Goal: Communication & Community: Answer question/provide support

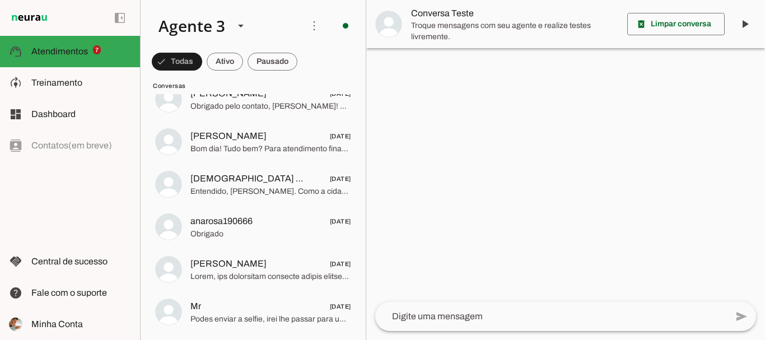
scroll to position [8871, 0]
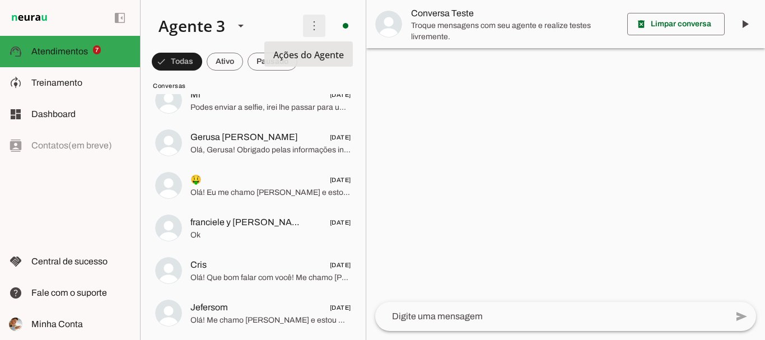
click at [311, 30] on span at bounding box center [314, 25] width 27 height 27
click at [310, 28] on span at bounding box center [314, 25] width 27 height 27
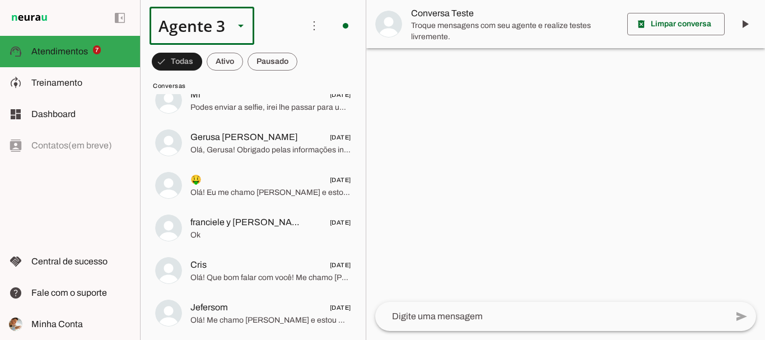
click at [236, 27] on slot at bounding box center [240, 25] width 13 height 13
click at [308, 78] on slot at bounding box center [351, 71] width 86 height 13
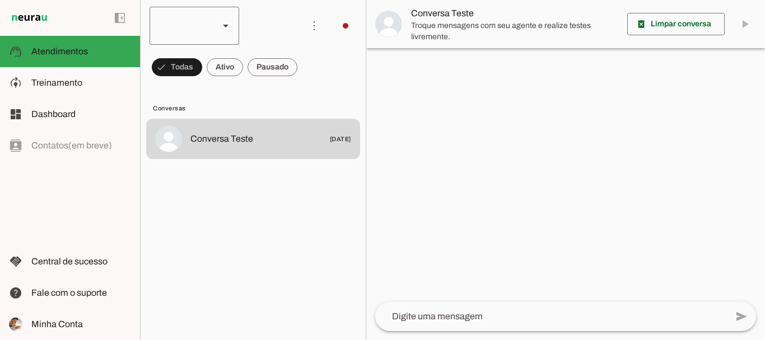
click at [223, 26] on div at bounding box center [195, 26] width 90 height 38
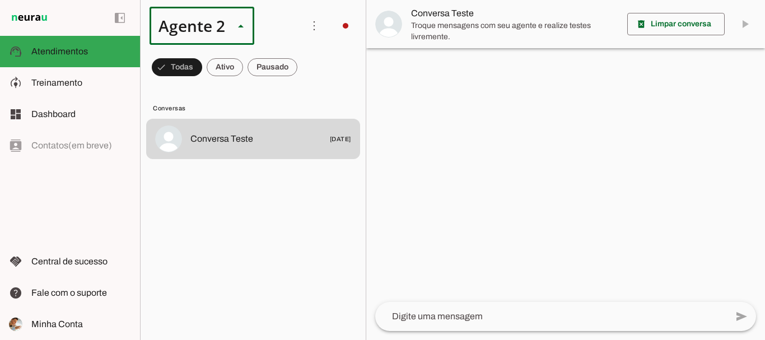
click at [299, 57] on md-item "Agente 1" at bounding box center [351, 71] width 104 height 31
click at [228, 23] on slot at bounding box center [225, 25] width 13 height 13
click at [308, 78] on slot at bounding box center [344, 71] width 72 height 13
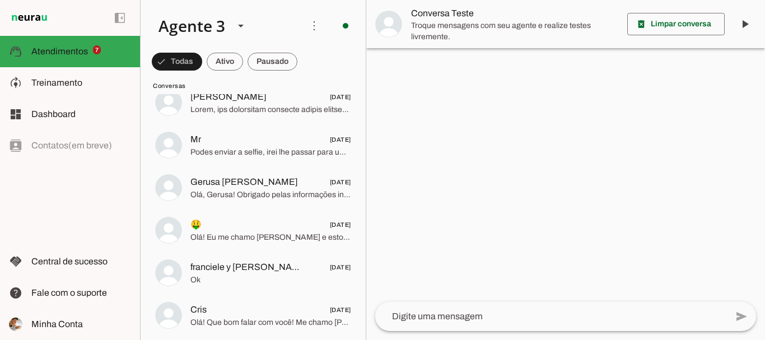
scroll to position [8871, 0]
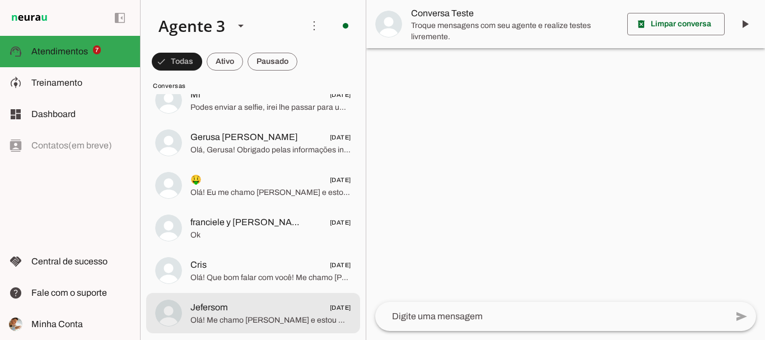
click at [271, 308] on span "Jefersom 24/07/2025" at bounding box center [270, 308] width 161 height 14
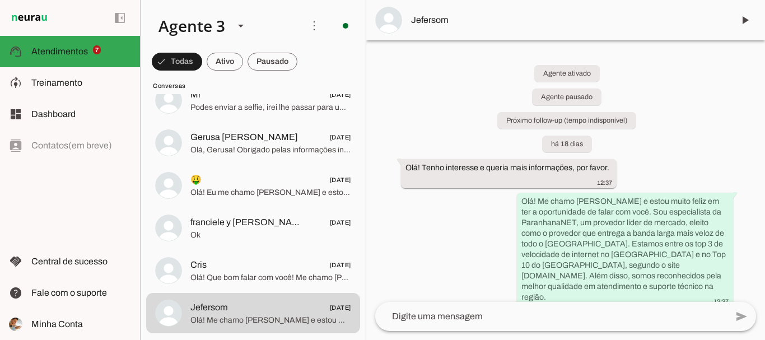
click at [641, 17] on span "Jefersom" at bounding box center [568, 19] width 314 height 13
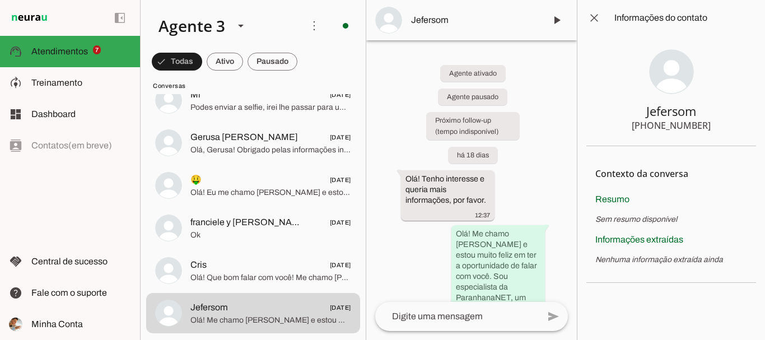
drag, startPoint x: 665, startPoint y: 129, endPoint x: 716, endPoint y: 129, distance: 51.5
click at [716, 129] on section "Jefersom +55 5198802635" at bounding box center [671, 91] width 170 height 110
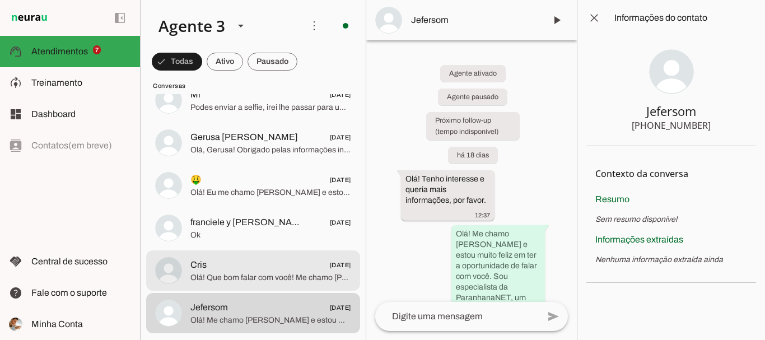
click at [245, 272] on span "Olá! Que bom falar com você! Me chamo Iago e trabalho na ParanhanaNET, o proved…" at bounding box center [270, 277] width 161 height 11
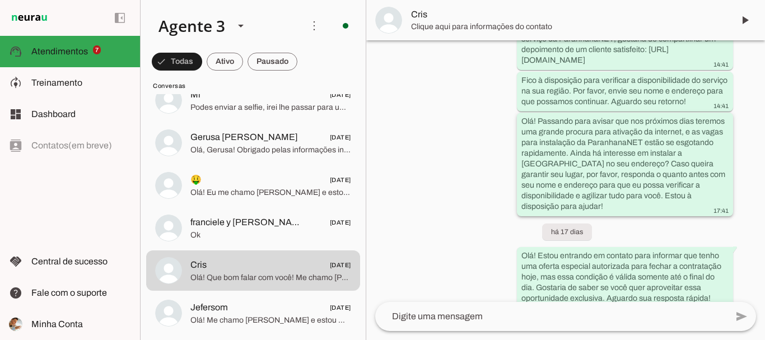
scroll to position [450, 0]
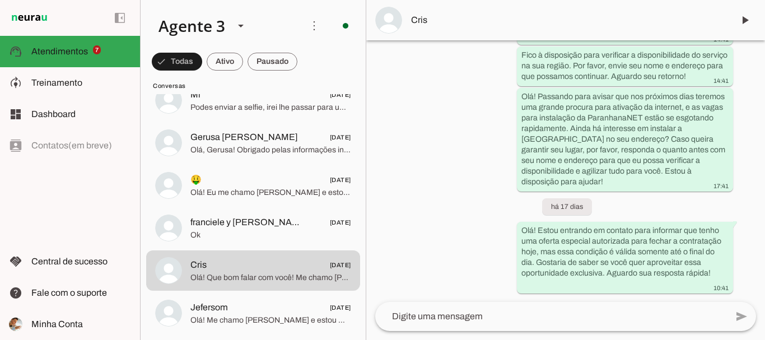
click at [534, 24] on span "Cris" at bounding box center [568, 19] width 314 height 13
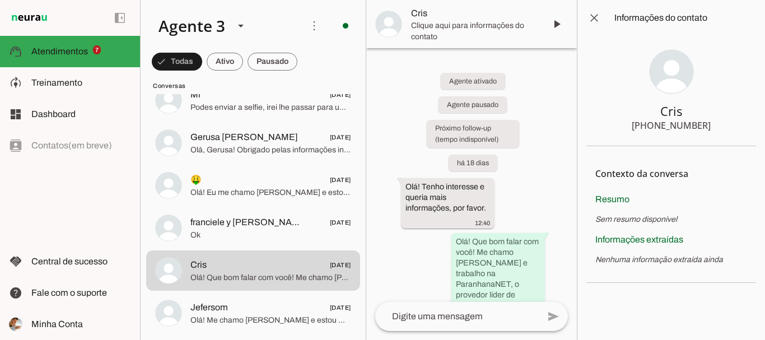
drag, startPoint x: 655, startPoint y: 125, endPoint x: 707, endPoint y: 122, distance: 51.7
click at [707, 122] on section "Cris +55 5195241552" at bounding box center [671, 91] width 170 height 110
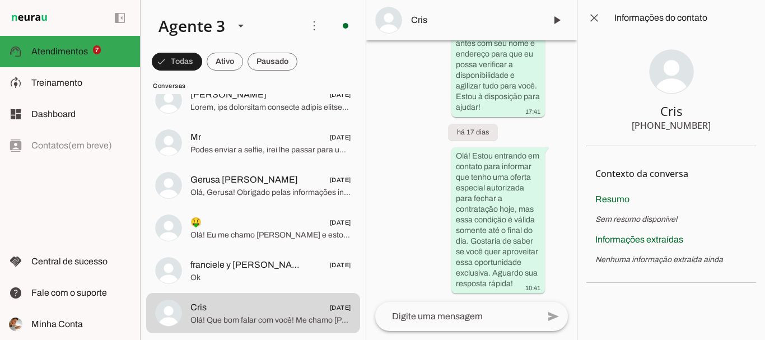
scroll to position [1223, 0]
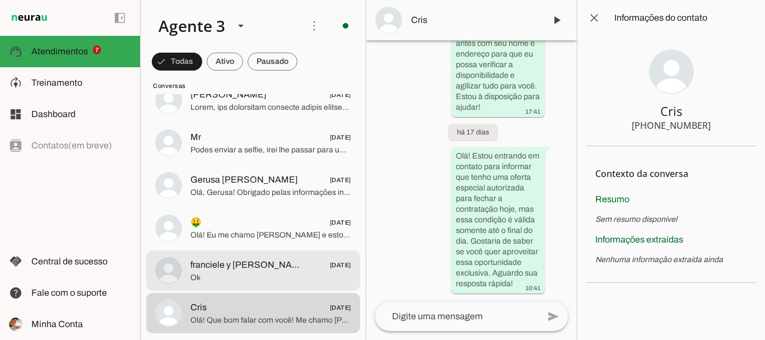
click at [246, 265] on span "franciele y emerson" at bounding box center [247, 264] width 115 height 13
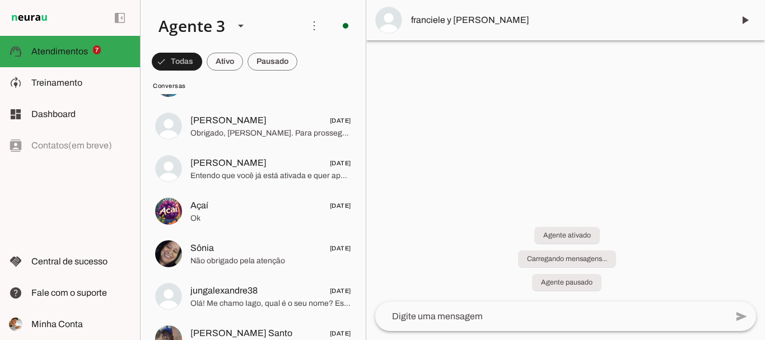
scroll to position [8871, 0]
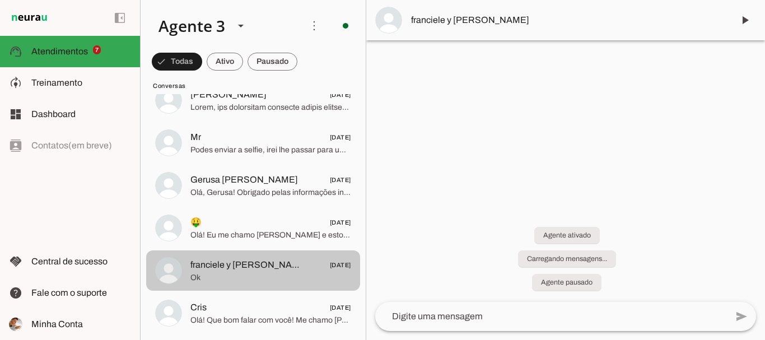
click at [286, 272] on span "Ok" at bounding box center [270, 277] width 161 height 11
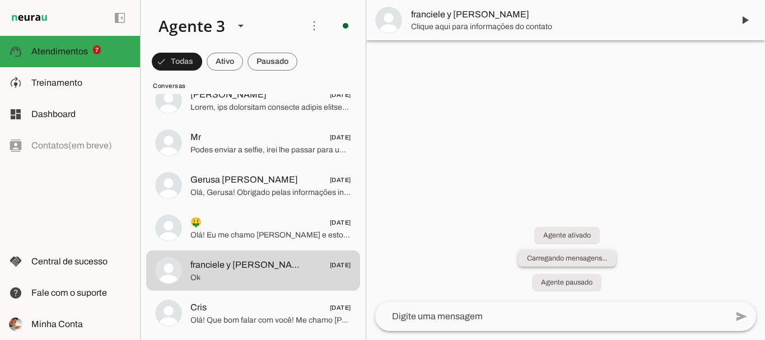
click at [0, 0] on slot "Carregando mensagens..." at bounding box center [0, 0] width 0 height 0
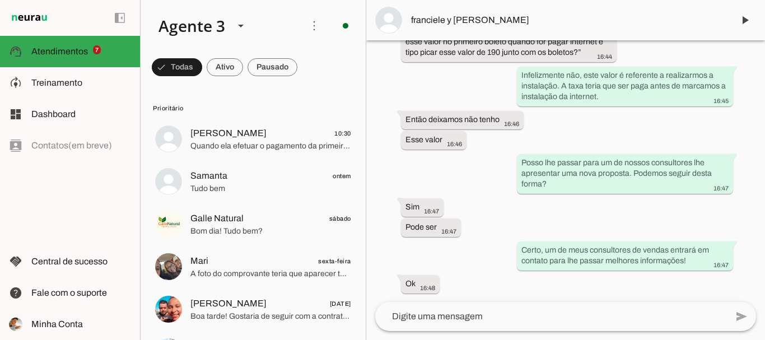
scroll to position [3876, 0]
click at [496, 23] on span "franciele y [PERSON_NAME]" at bounding box center [568, 19] width 314 height 13
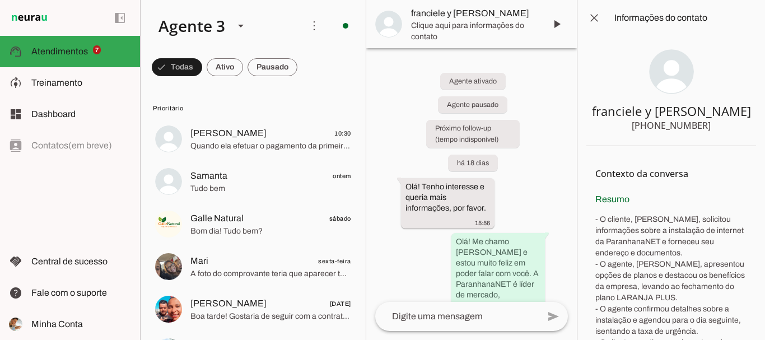
drag, startPoint x: 648, startPoint y: 126, endPoint x: 705, endPoint y: 129, distance: 57.2
click at [705, 129] on section "franciele y emerson +55 5193577409" at bounding box center [671, 91] width 170 height 110
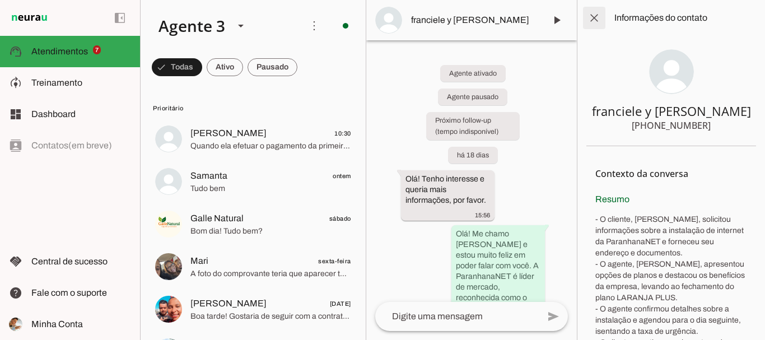
click at [591, 19] on span at bounding box center [594, 17] width 27 height 27
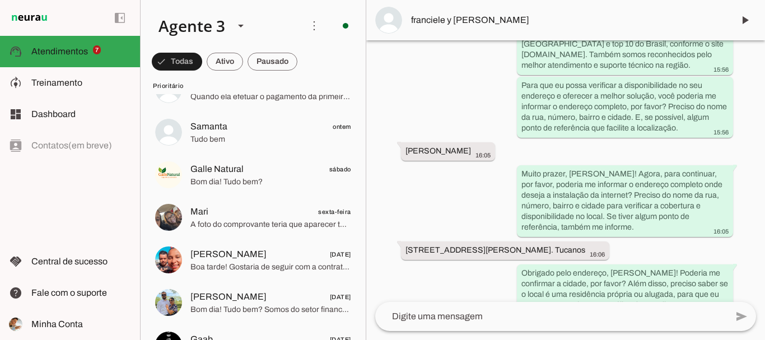
scroll to position [8867, 0]
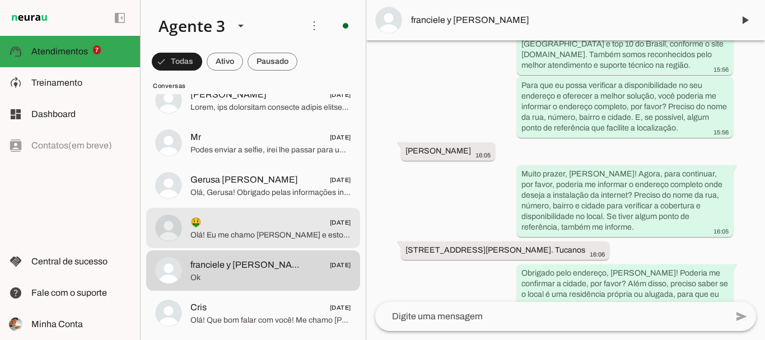
click at [291, 230] on span "Olá! Eu me chamo Iago e estou muito feliz em poder falar com você. Sou consulto…" at bounding box center [270, 235] width 161 height 11
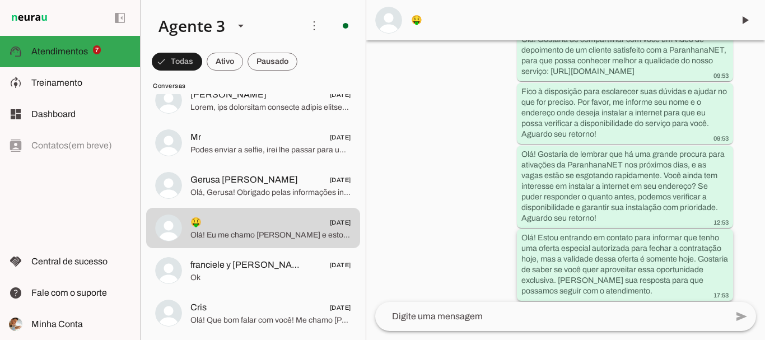
scroll to position [472, 0]
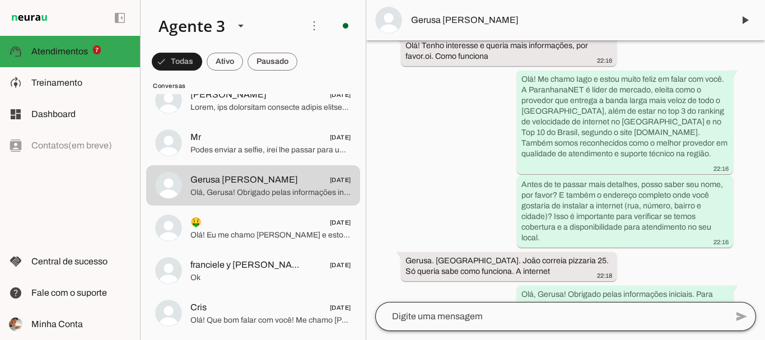
scroll to position [133, 0]
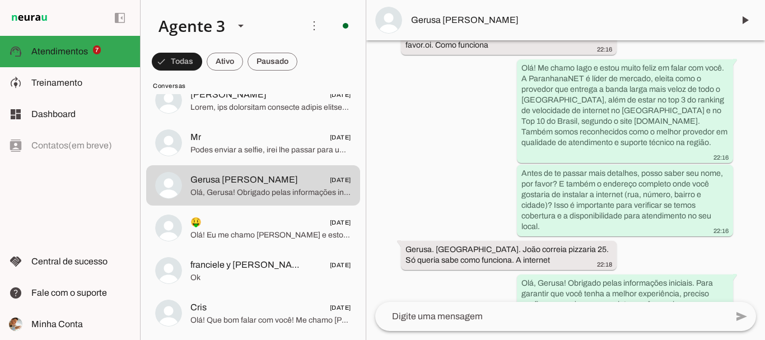
drag, startPoint x: 514, startPoint y: 16, endPoint x: 411, endPoint y: 16, distance: 102.5
click at [411, 16] on span "Gerusa Farias Da Silva" at bounding box center [568, 19] width 314 height 13
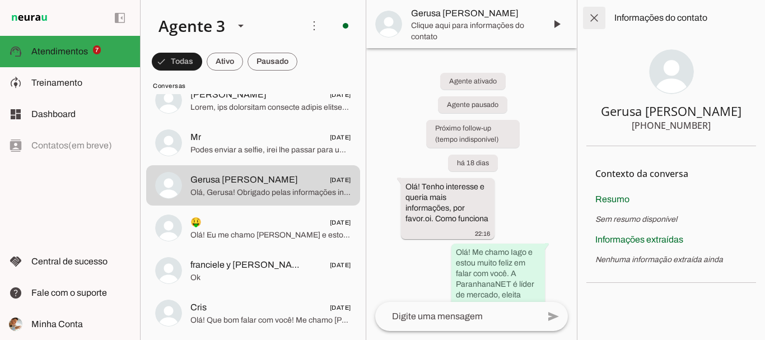
click at [597, 20] on span at bounding box center [594, 17] width 27 height 27
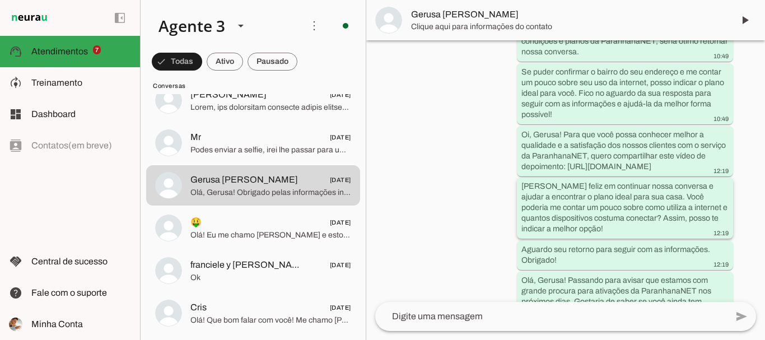
scroll to position [843, 0]
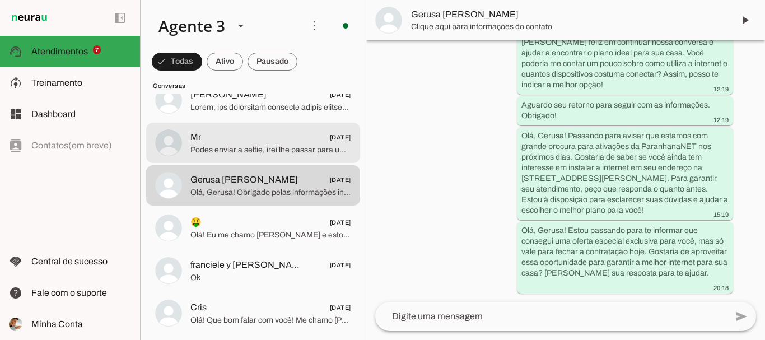
click at [249, 147] on span "Podes enviar a selfie, irei lhe passar para um de meus consultores darem seguim…" at bounding box center [270, 150] width 161 height 11
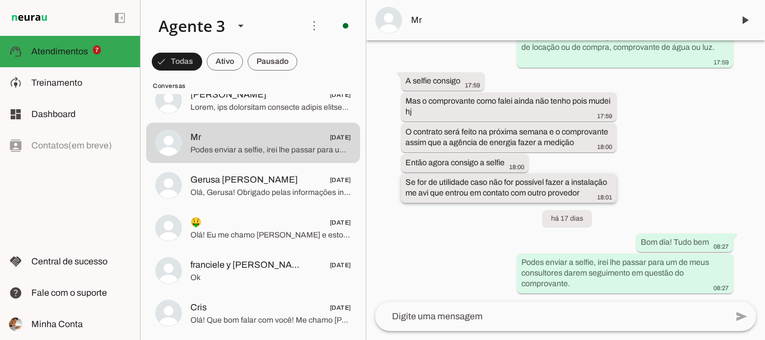
scroll to position [3976, 0]
click at [465, 19] on span "Mr" at bounding box center [568, 19] width 314 height 13
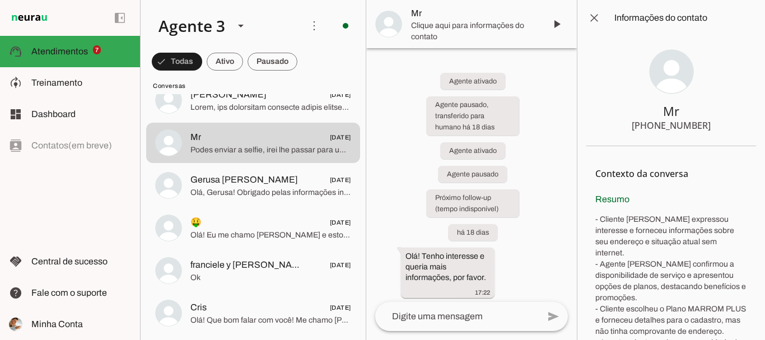
drag, startPoint x: 649, startPoint y: 127, endPoint x: 713, endPoint y: 124, distance: 63.4
click at [713, 124] on section "Mr +55 5197312337" at bounding box center [671, 91] width 170 height 110
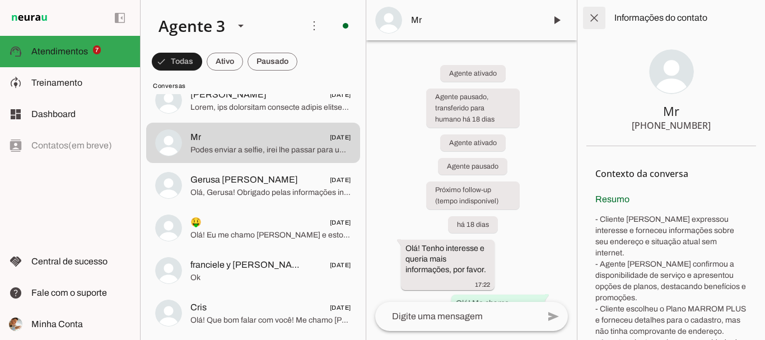
click at [594, 15] on span at bounding box center [594, 17] width 27 height 27
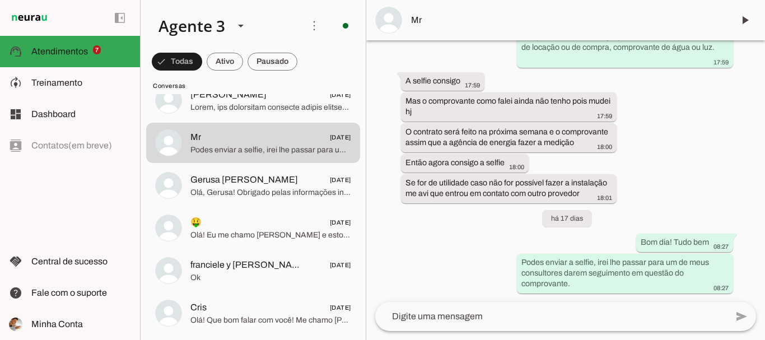
scroll to position [3976, 0]
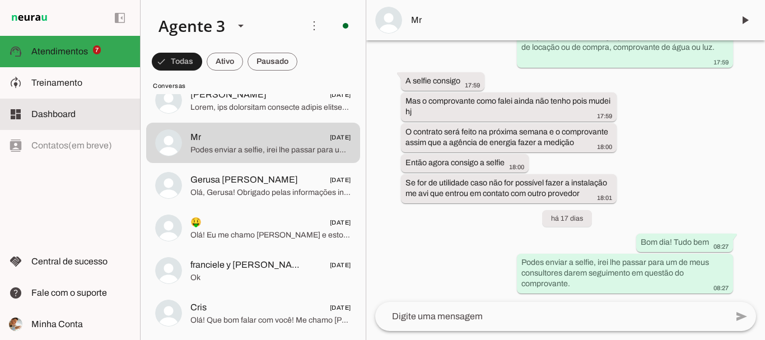
click at [73, 113] on span "Dashboard" at bounding box center [53, 114] width 44 height 10
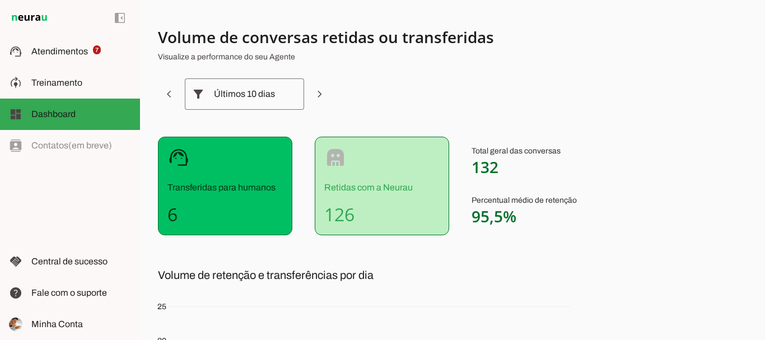
scroll to position [56, 0]
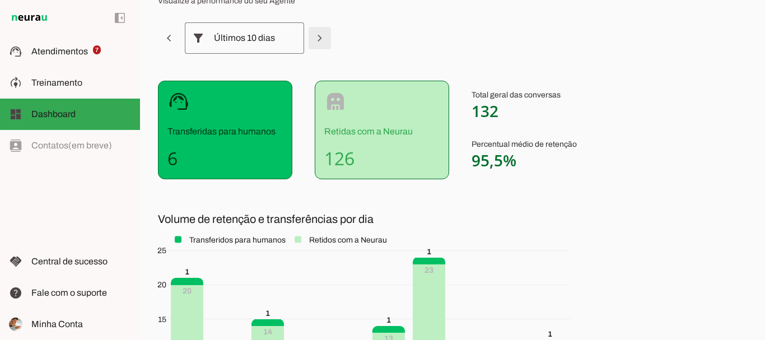
click at [183, 39] on span at bounding box center [169, 38] width 27 height 27
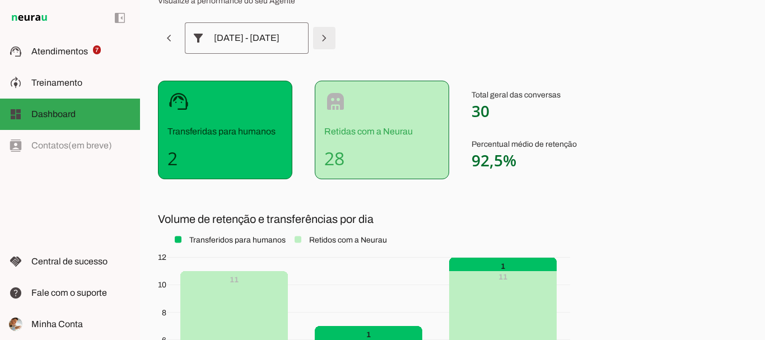
click at [183, 39] on span at bounding box center [169, 38] width 27 height 27
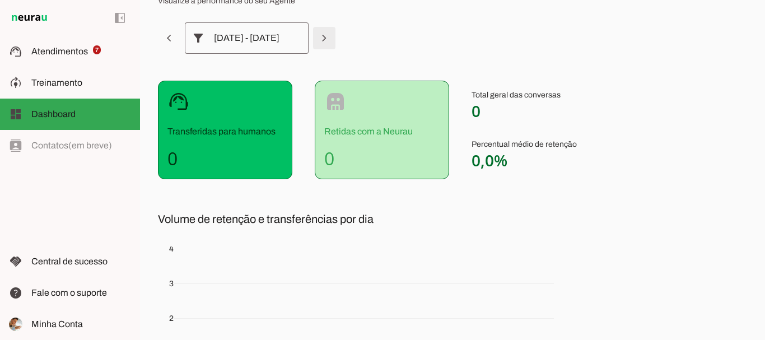
click at [183, 39] on span at bounding box center [169, 38] width 27 height 27
click at [266, 41] on div "22 - 1 Ago" at bounding box center [243, 37] width 59 height 31
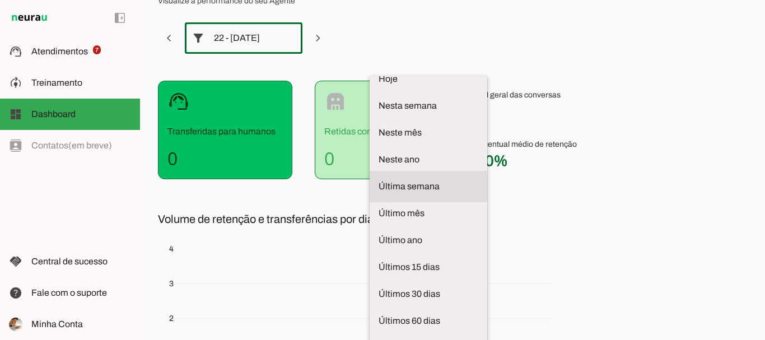
scroll to position [0, 0]
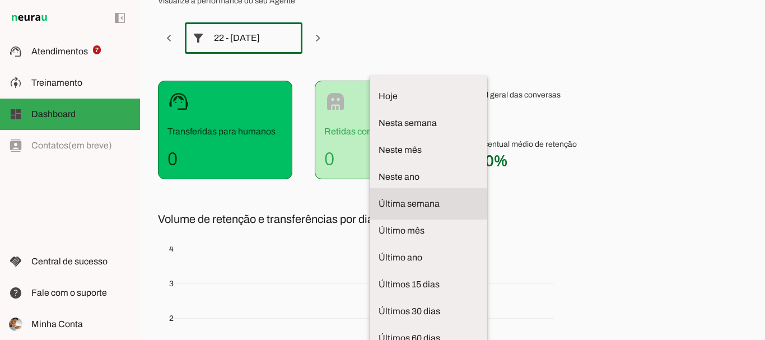
click at [379, 197] on span "Última semana" at bounding box center [429, 203] width 100 height 13
type md-outlined-select "last-week"
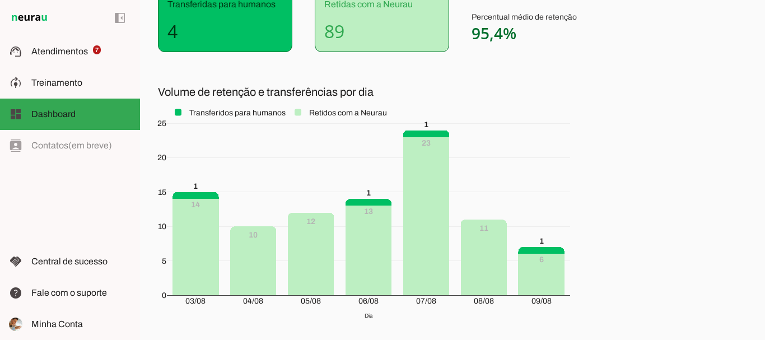
scroll to position [168, 0]
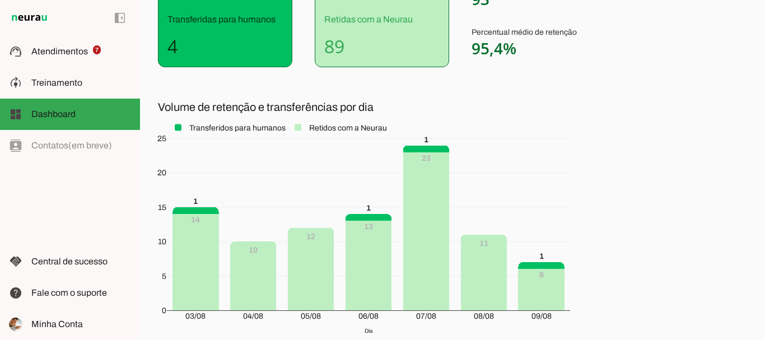
click at [248, 125] on rect at bounding box center [226, 128] width 119 height 12
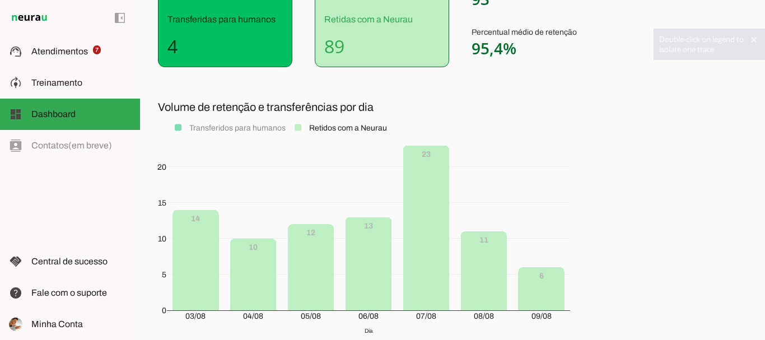
click at [248, 125] on rect at bounding box center [226, 128] width 119 height 12
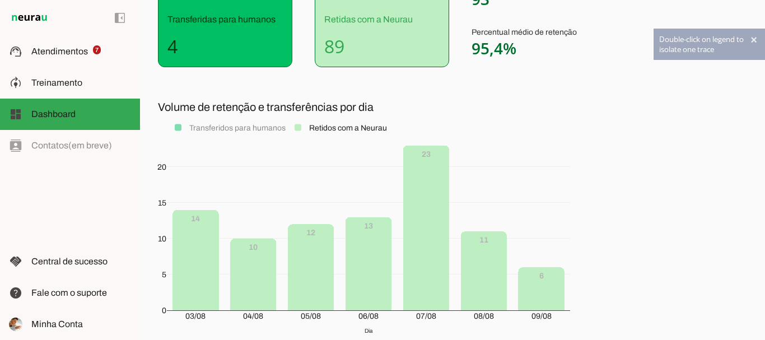
click at [248, 125] on rect at bounding box center [226, 128] width 119 height 12
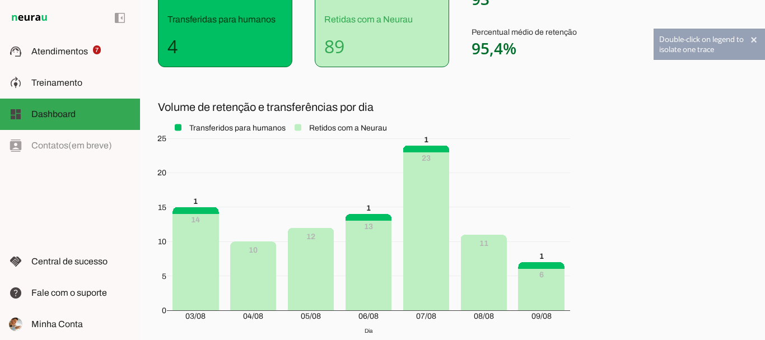
click at [248, 125] on rect at bounding box center [226, 128] width 119 height 12
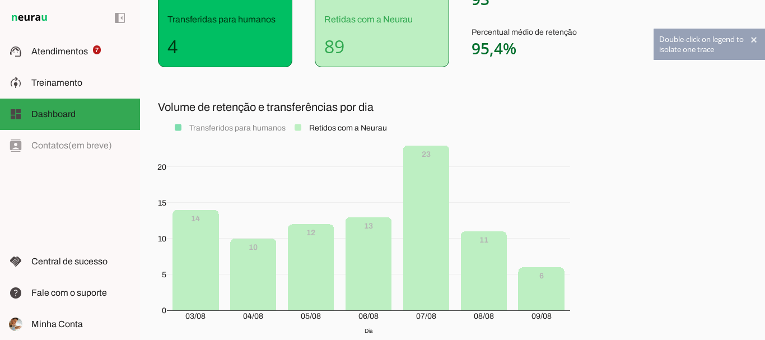
click at [247, 125] on rect at bounding box center [226, 128] width 119 height 12
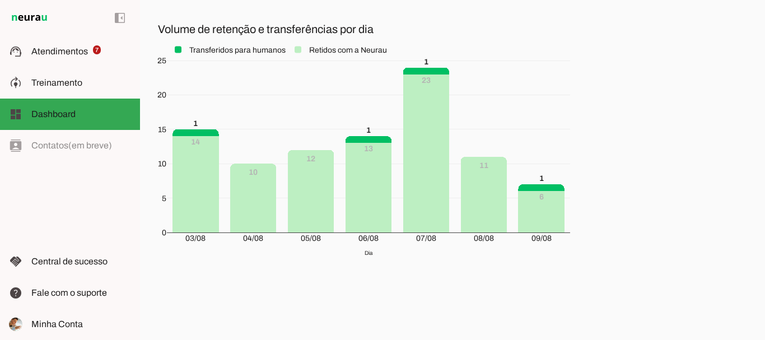
scroll to position [134, 0]
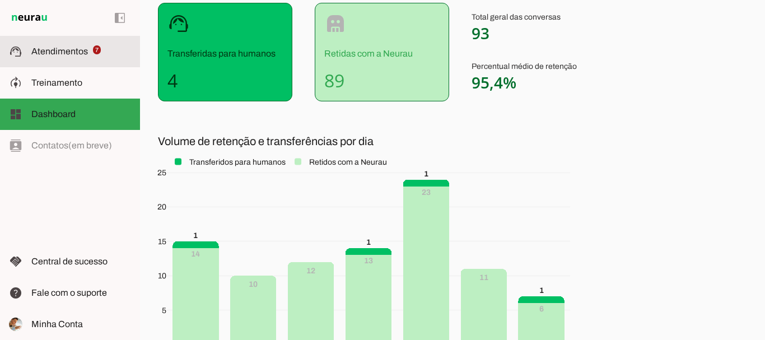
click at [67, 51] on span "Atendimentos" at bounding box center [59, 51] width 57 height 10
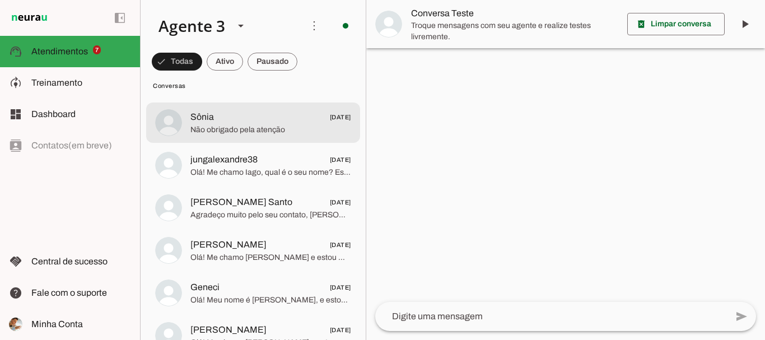
scroll to position [8138, 0]
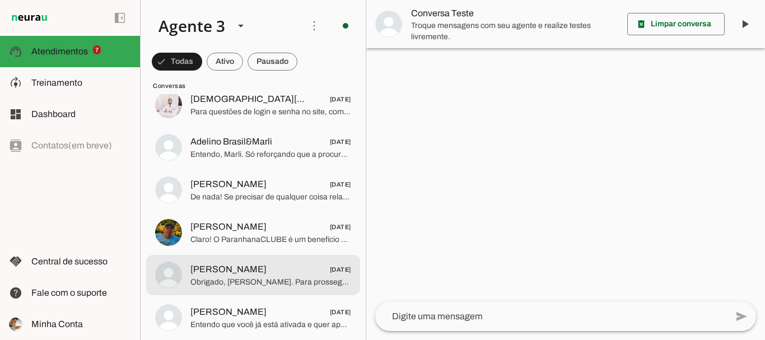
click at [303, 273] on span "Eliane Porfírio 28/07/2025" at bounding box center [270, 270] width 161 height 14
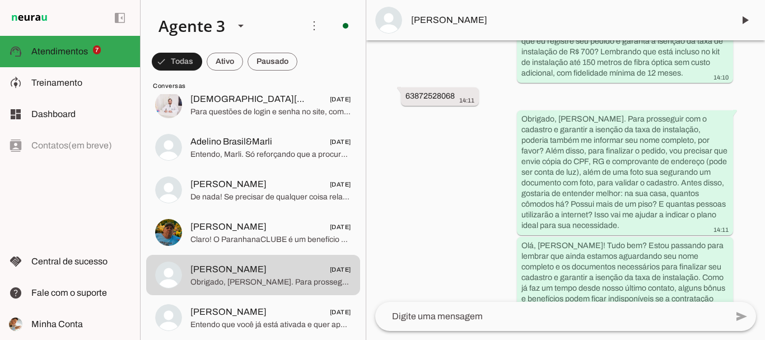
scroll to position [693, 0]
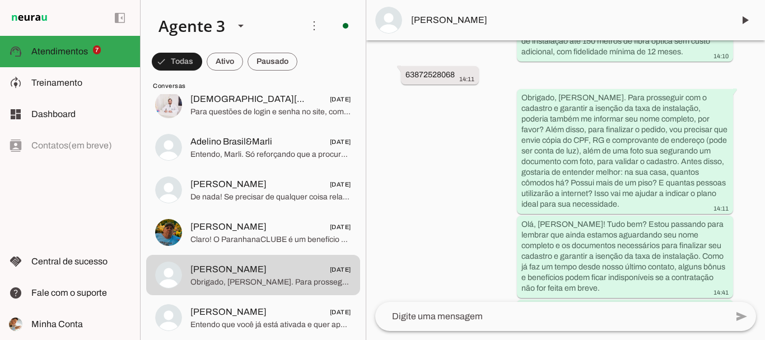
click at [605, 18] on span "Eliane Porfírio" at bounding box center [568, 19] width 314 height 13
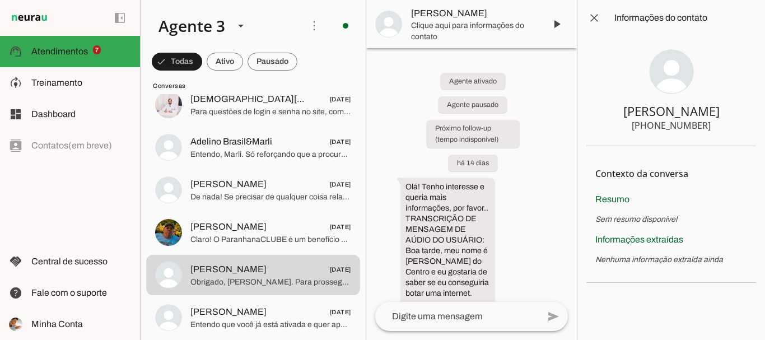
drag, startPoint x: 654, startPoint y: 126, endPoint x: 706, endPoint y: 126, distance: 52.7
click at [706, 126] on section "Eliane Porfírio +55 5196771702" at bounding box center [671, 91] width 170 height 110
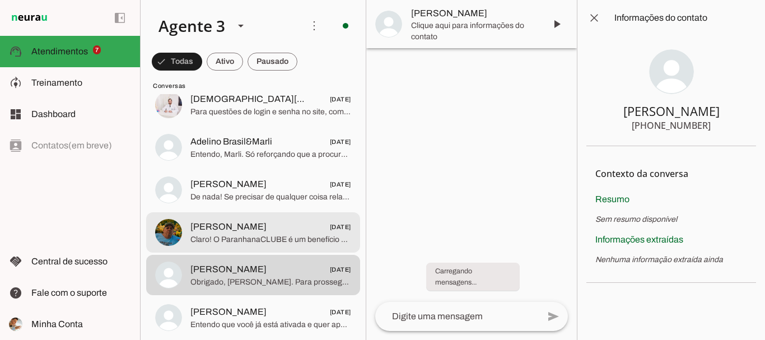
click at [246, 230] on span "Paulo Andrade" at bounding box center [228, 226] width 76 height 13
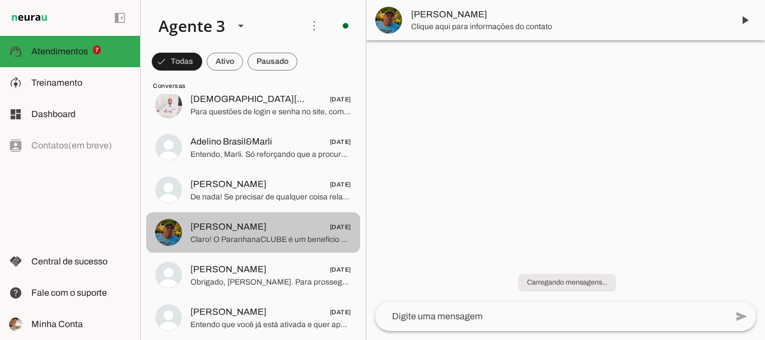
click at [240, 234] on span "Claro! O ParanhanaCLUBE é um benefício exclusivo para clientes da ParanhanaNET,…" at bounding box center [270, 239] width 161 height 11
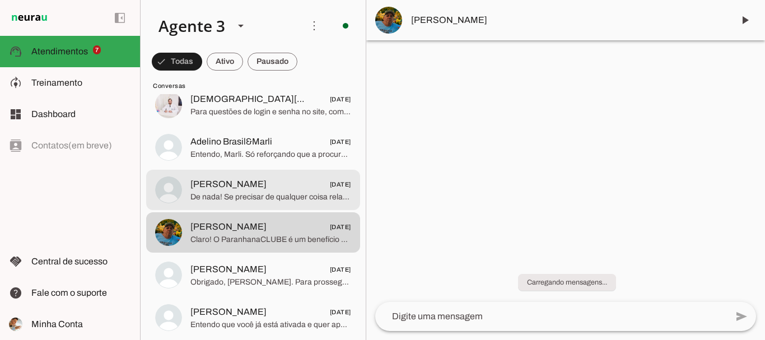
click at [252, 185] on span "Fabiane Costa 28/07/2025" at bounding box center [270, 185] width 161 height 14
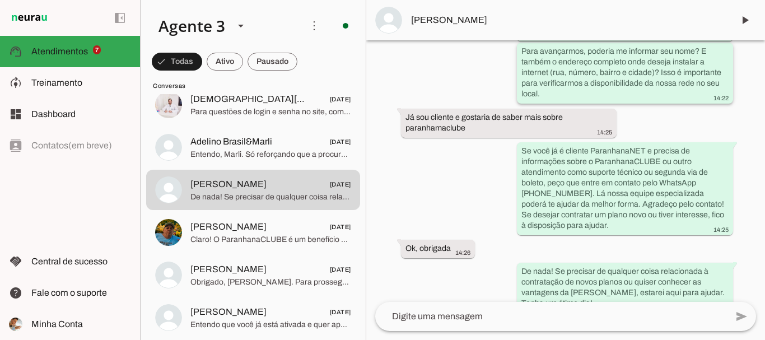
scroll to position [285, 0]
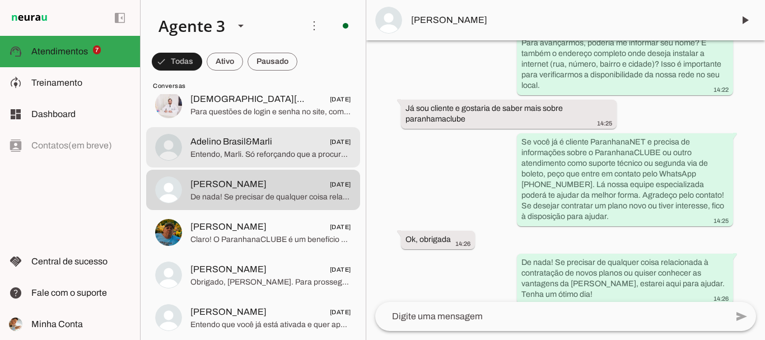
click at [241, 158] on span "Entendo, Marli. Só reforçando que a procura é grande e as portas na caixa de at…" at bounding box center [270, 154] width 161 height 11
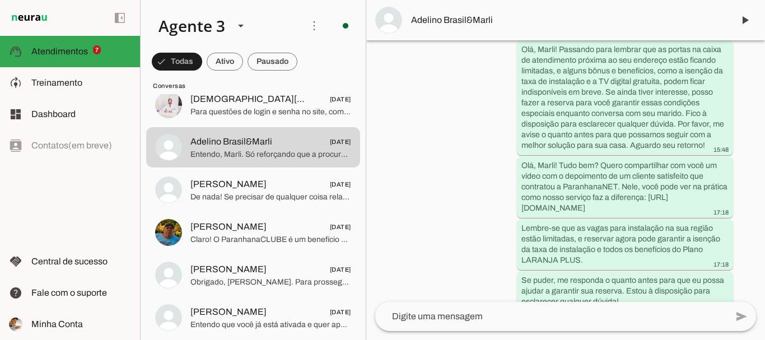
scroll to position [2803, 0]
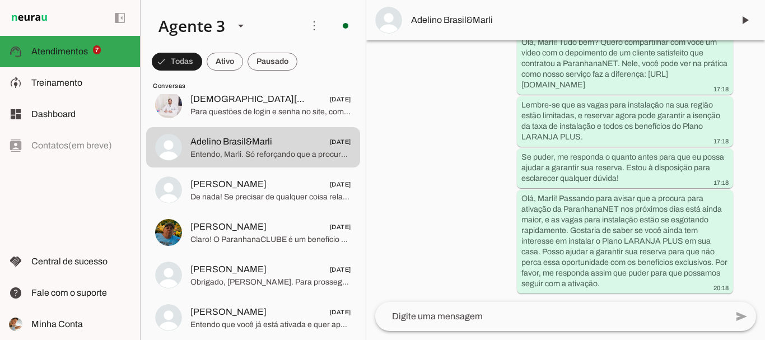
click at [547, 20] on span "Adelino Brasil&Marli" at bounding box center [568, 19] width 314 height 13
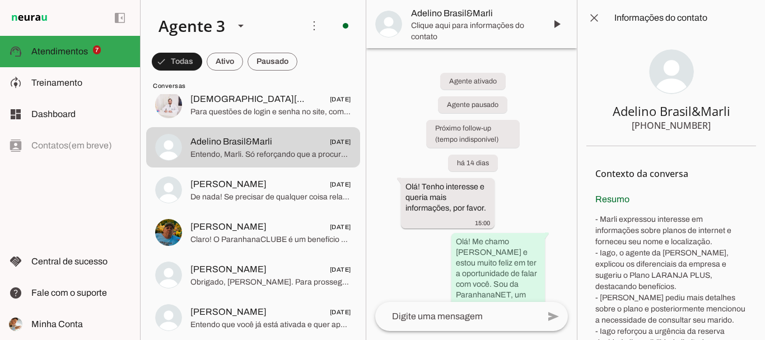
drag, startPoint x: 650, startPoint y: 123, endPoint x: 704, endPoint y: 125, distance: 54.4
click at [704, 125] on section "Adelino Brasil&Marli +55 5189824537" at bounding box center [671, 91] width 170 height 110
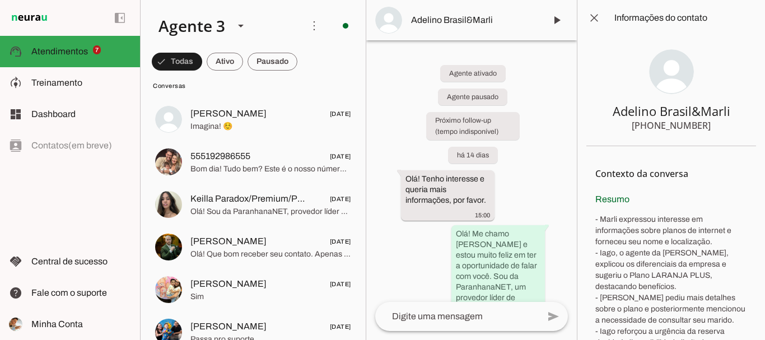
scroll to position [4898, 0]
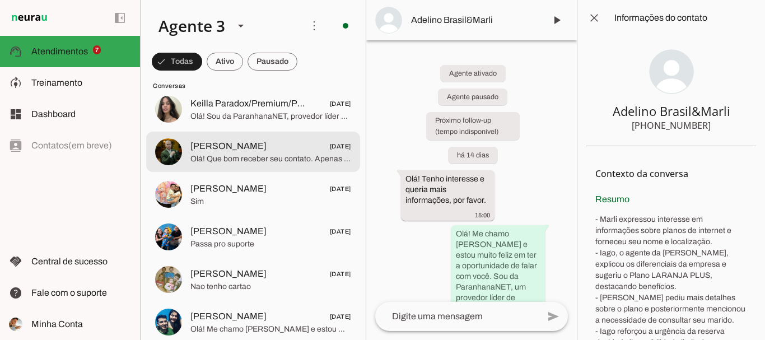
click at [209, 150] on span "Fernando Von Mühlen" at bounding box center [228, 145] width 76 height 13
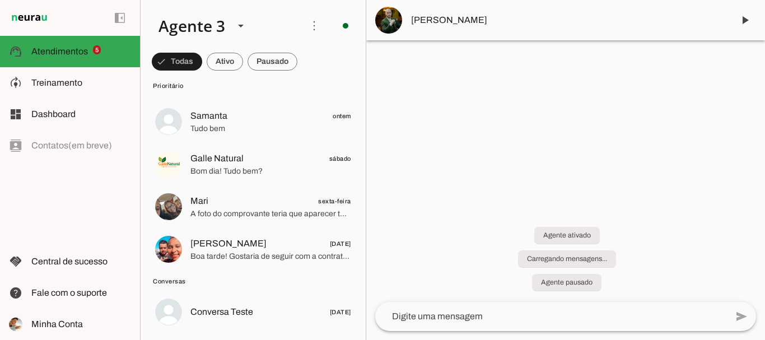
scroll to position [280, 0]
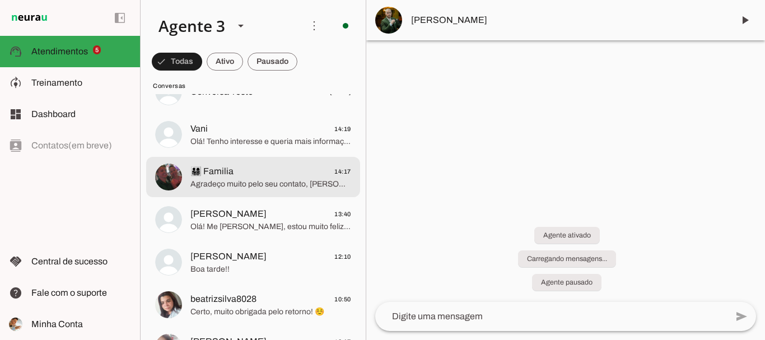
click at [241, 188] on span "Agradeço muito pelo seu contato, [PERSON_NAME]! Sempre que precisar, estarei aq…" at bounding box center [270, 184] width 161 height 11
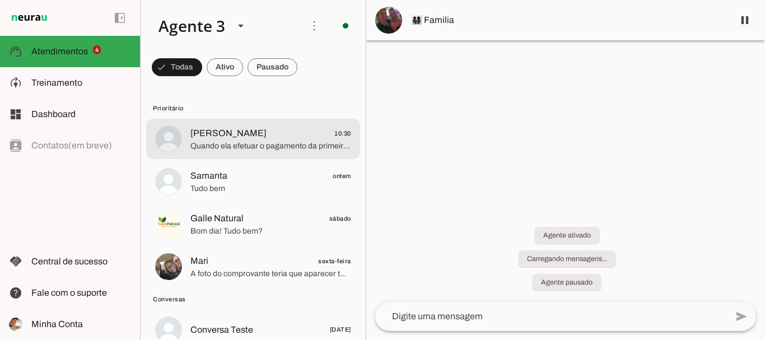
click at [226, 155] on md-item "José Moacir 10:30 Quando ela efetuar o pagamento da primeira mensalidade, ganha…" at bounding box center [253, 139] width 214 height 40
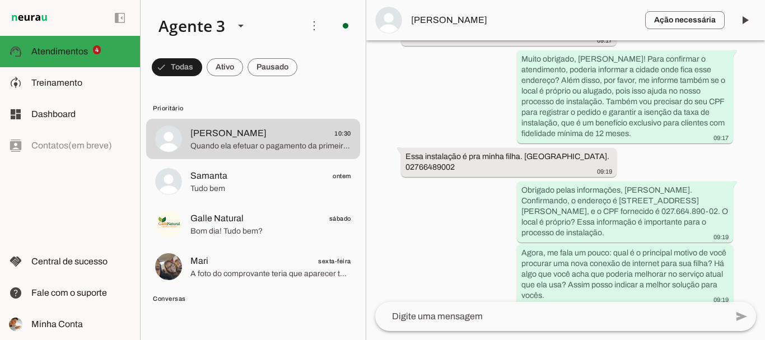
scroll to position [472, 0]
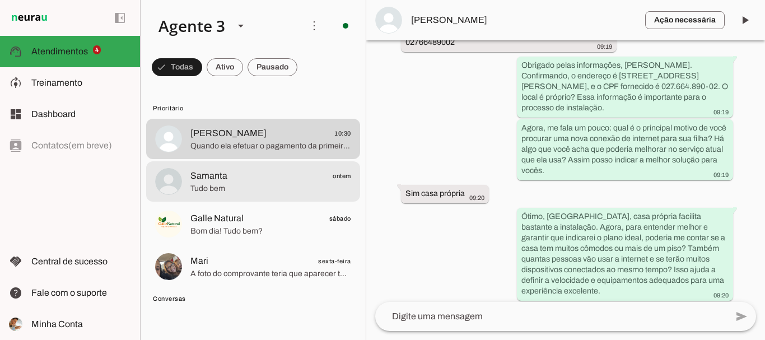
click at [264, 184] on span "Tudo bem" at bounding box center [270, 188] width 161 height 11
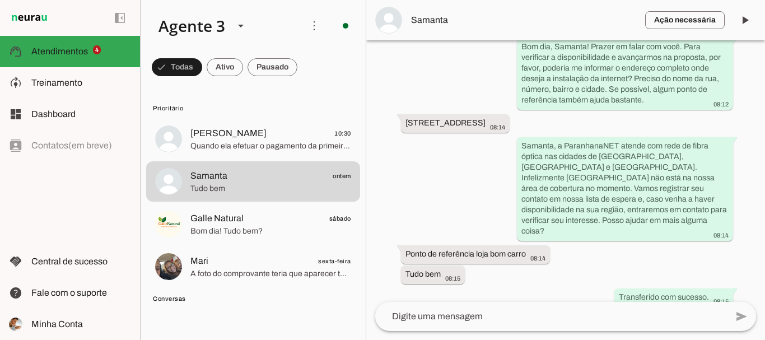
scroll to position [320, 0]
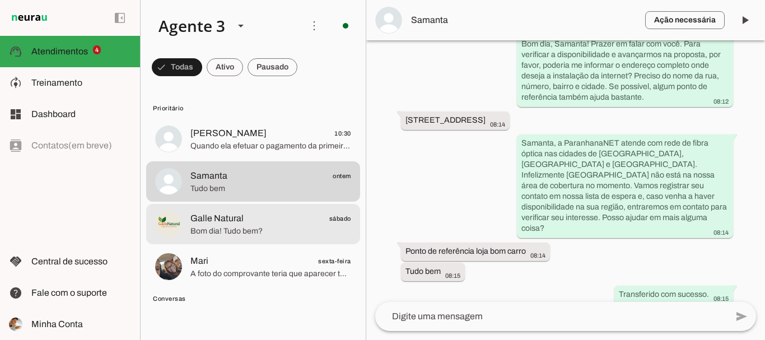
click at [209, 229] on span "Bom dia! Tudo bem?" at bounding box center [270, 231] width 161 height 11
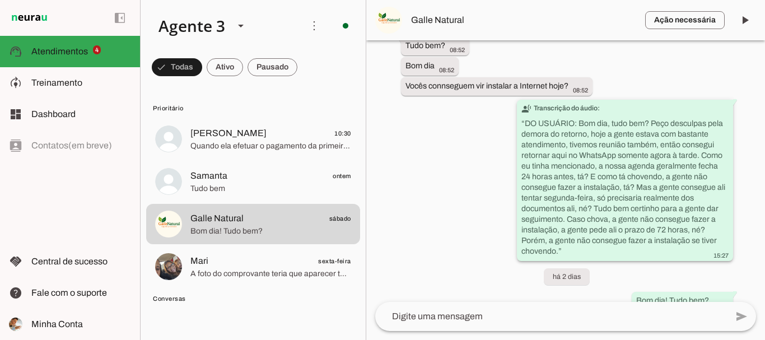
scroll to position [3983, 0]
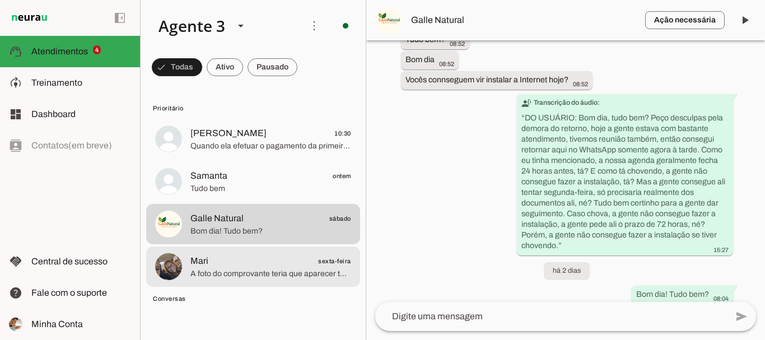
click at [288, 257] on span "Mari sexta-feira" at bounding box center [270, 261] width 161 height 14
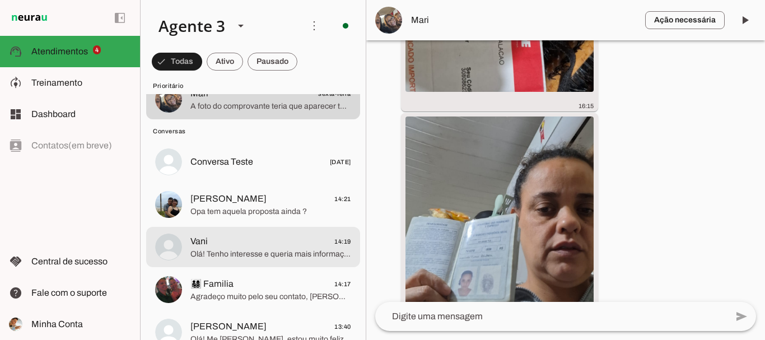
scroll to position [168, 0]
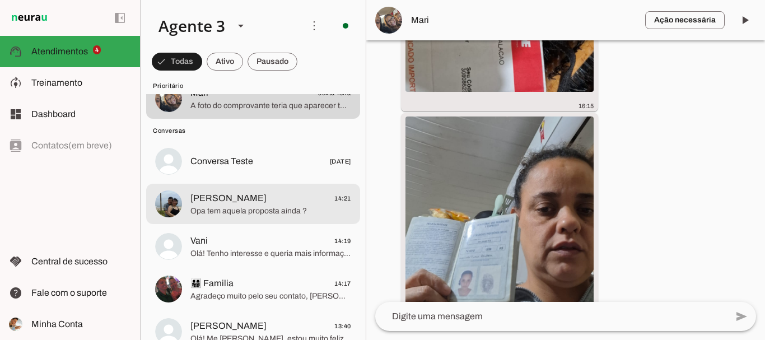
click at [268, 211] on span "Opa tem aquela proposta ainda ?" at bounding box center [270, 211] width 161 height 11
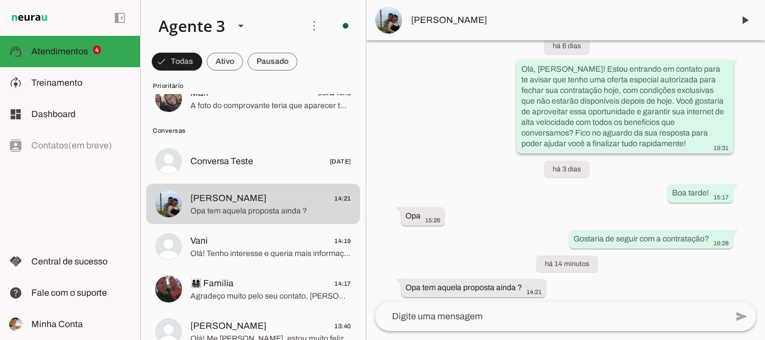
scroll to position [2646, 0]
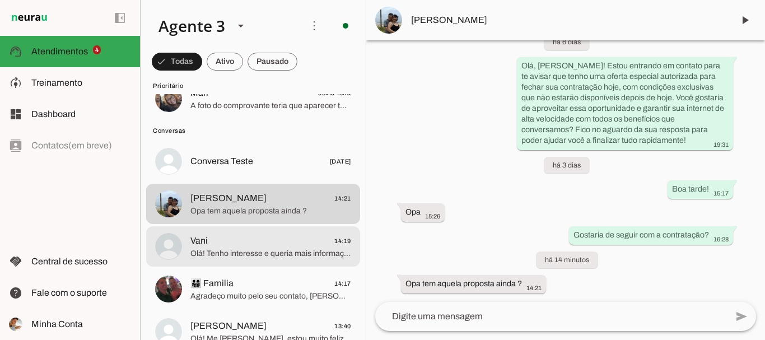
click at [314, 249] on span "Olá! Tenho interesse e queria mais informações, por favor." at bounding box center [270, 253] width 161 height 11
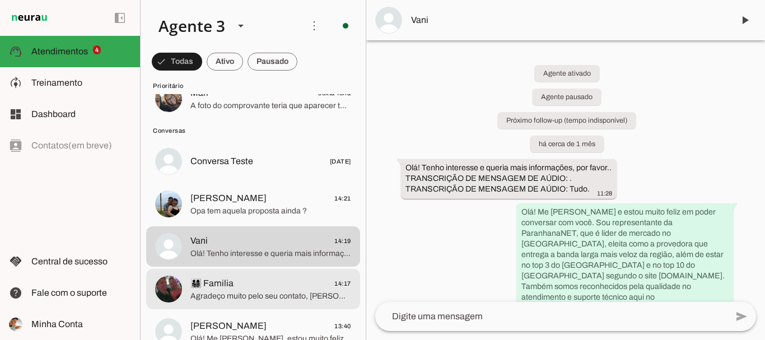
click at [263, 285] on span "👨‍👩‍👧‍👦 Familia 14:17" at bounding box center [270, 284] width 161 height 14
